Goal: Task Accomplishment & Management: Manage account settings

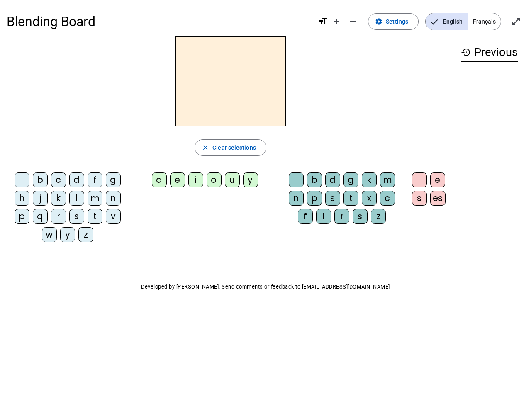
click at [337, 22] on mat-icon "add" at bounding box center [337, 22] width 10 height 10
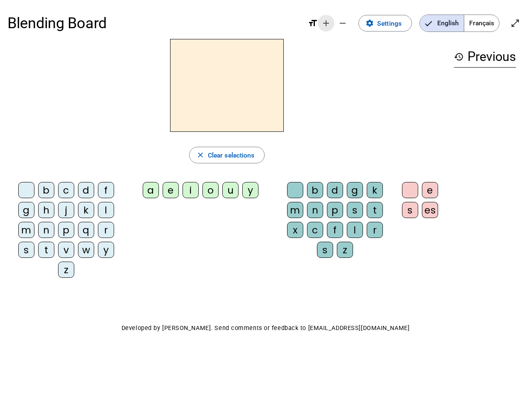
click at [353, 22] on div "Blending Board format_size add remove settings Settings English Français open_i…" at bounding box center [265, 23] width 516 height 32
click at [394, 22] on span "Settings" at bounding box center [389, 23] width 24 height 11
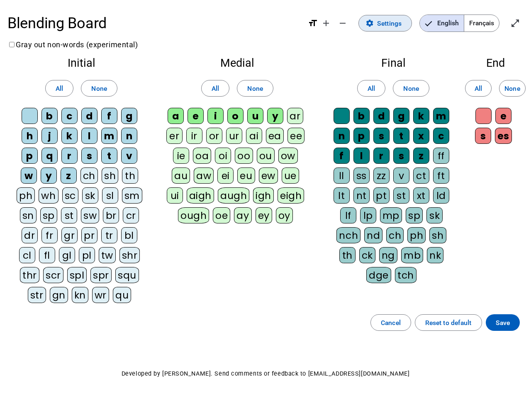
click at [446, 22] on span "English" at bounding box center [442, 23] width 44 height 17
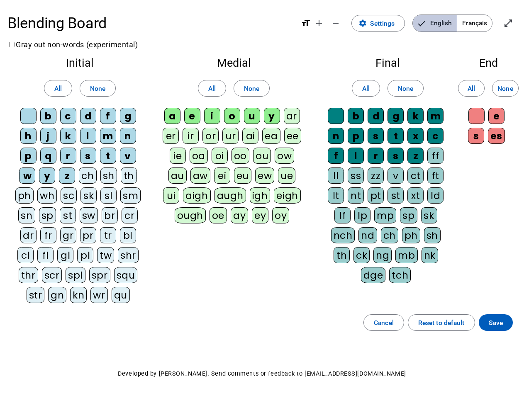
click at [446, 22] on span "English" at bounding box center [435, 23] width 44 height 17
click at [484, 22] on span "Français" at bounding box center [474, 23] width 35 height 17
click at [484, 22] on span "Français" at bounding box center [468, 23] width 47 height 17
click at [516, 22] on span "Enter full screen" at bounding box center [508, 23] width 20 height 20
click at [230, 148] on letter-bubble "oi" at bounding box center [222, 158] width 20 height 20
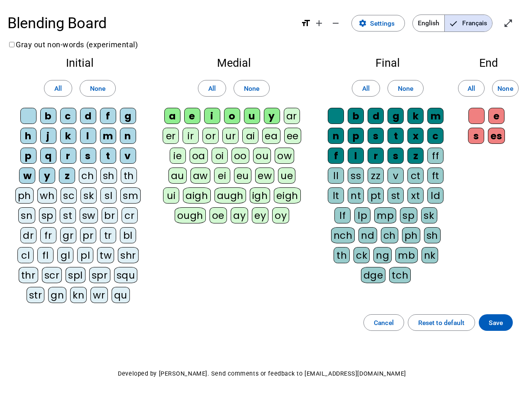
click at [24, 182] on div "w" at bounding box center [27, 176] width 16 height 16
